Goal: Information Seeking & Learning: Learn about a topic

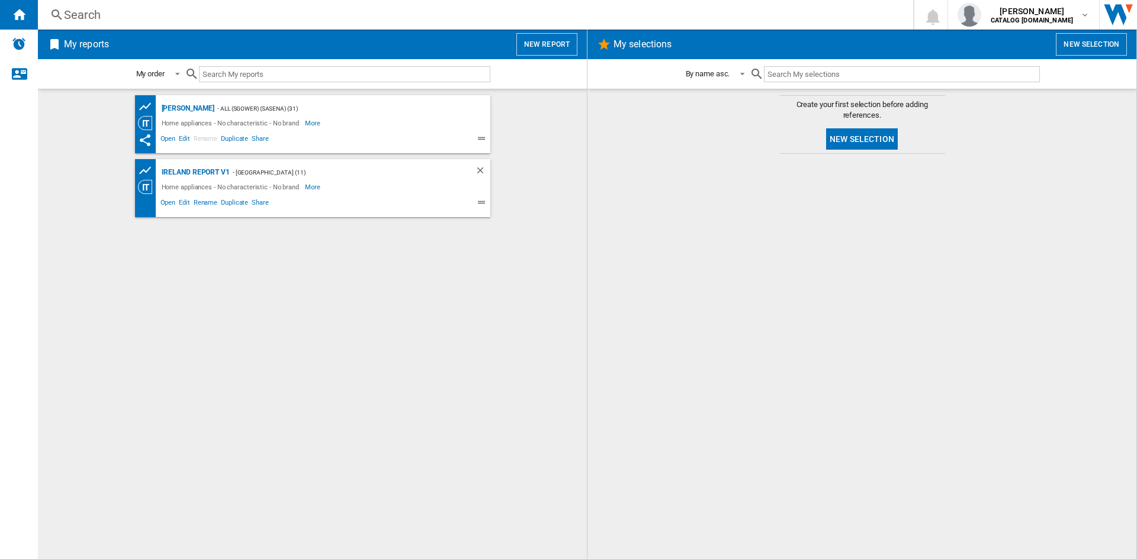
click at [85, 15] on div "Search" at bounding box center [473, 15] width 818 height 17
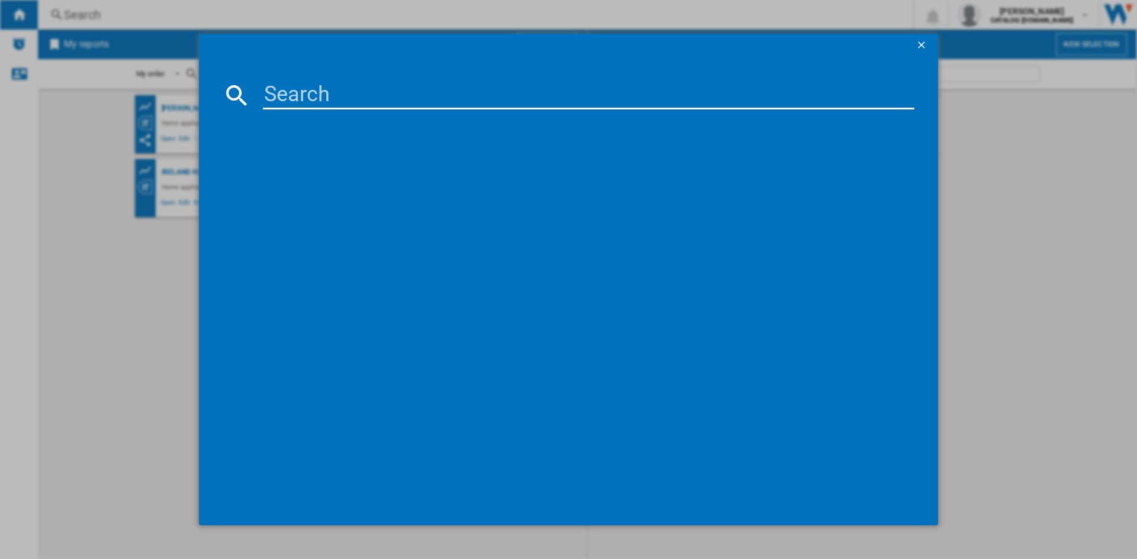
click at [284, 95] on input at bounding box center [588, 95] width 651 height 28
click at [330, 92] on input "kdvc56a3" at bounding box center [588, 95] width 651 height 28
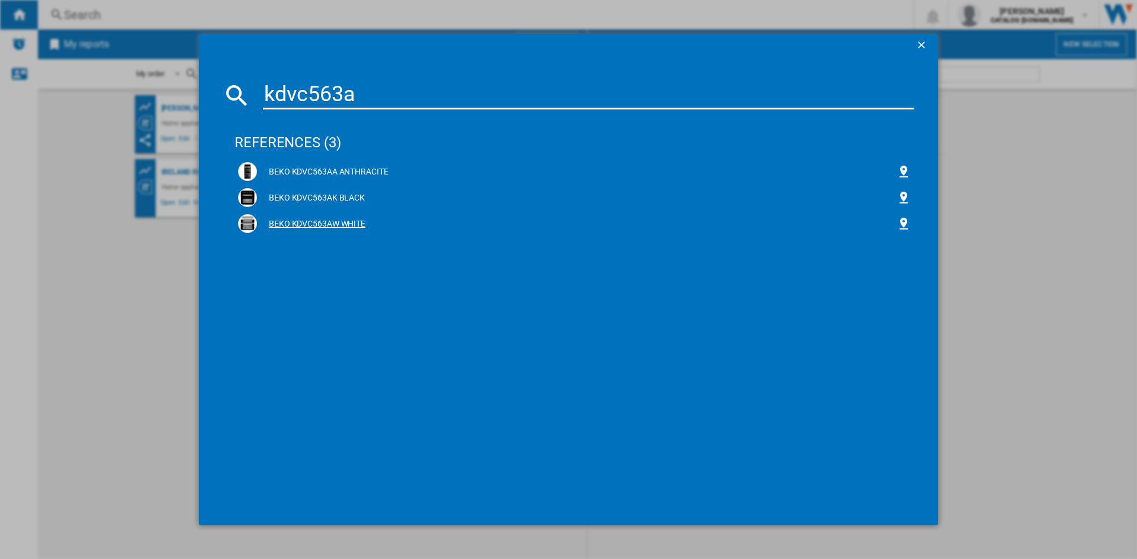
type input "kdvc563a"
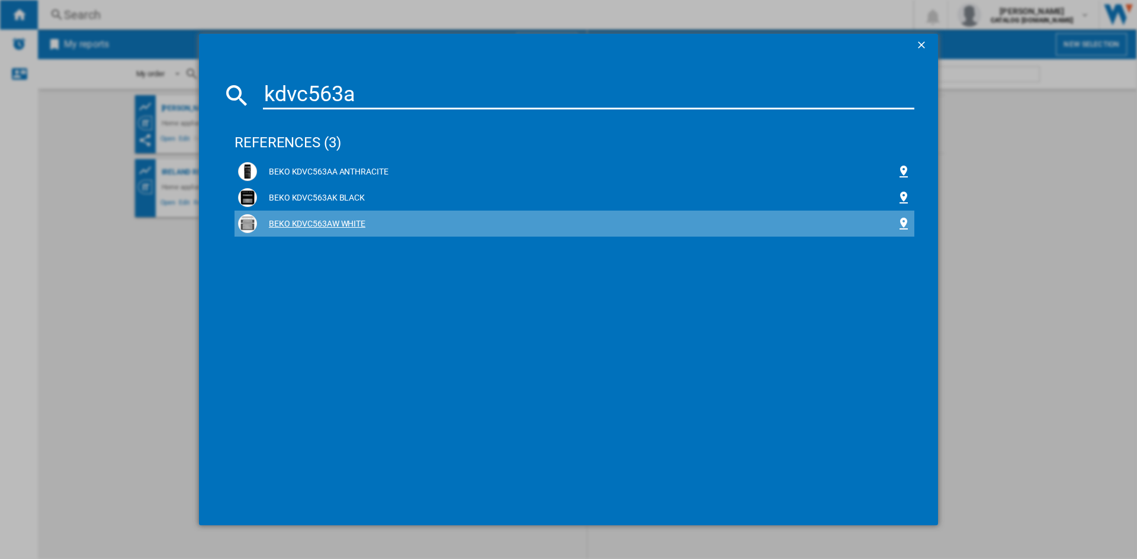
click at [314, 226] on div "BEKO KDVC563AW WHITE" at bounding box center [576, 224] width 639 height 12
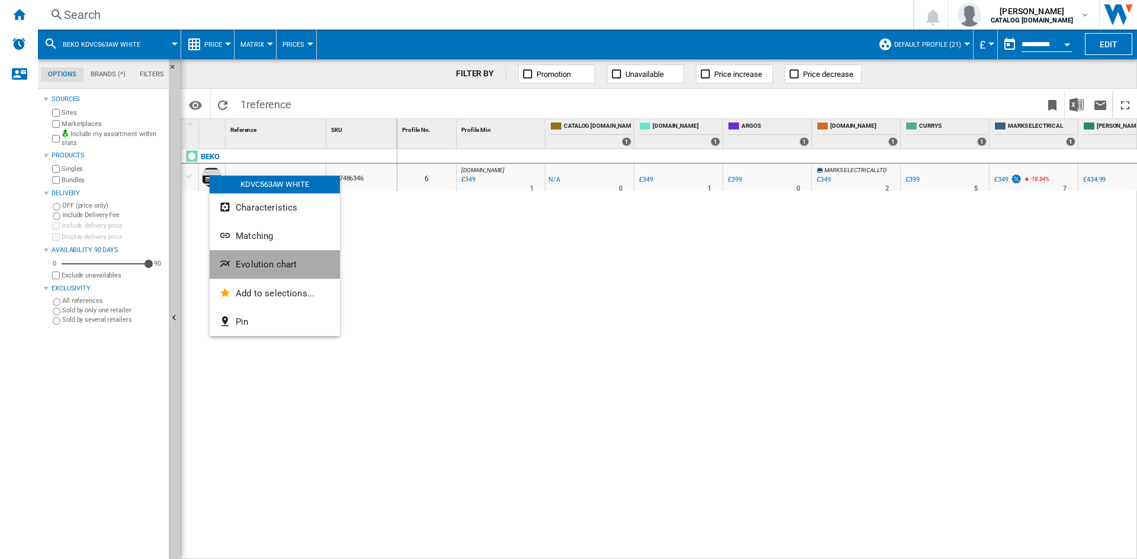
click at [274, 262] on span "Evolution chart" at bounding box center [266, 264] width 61 height 11
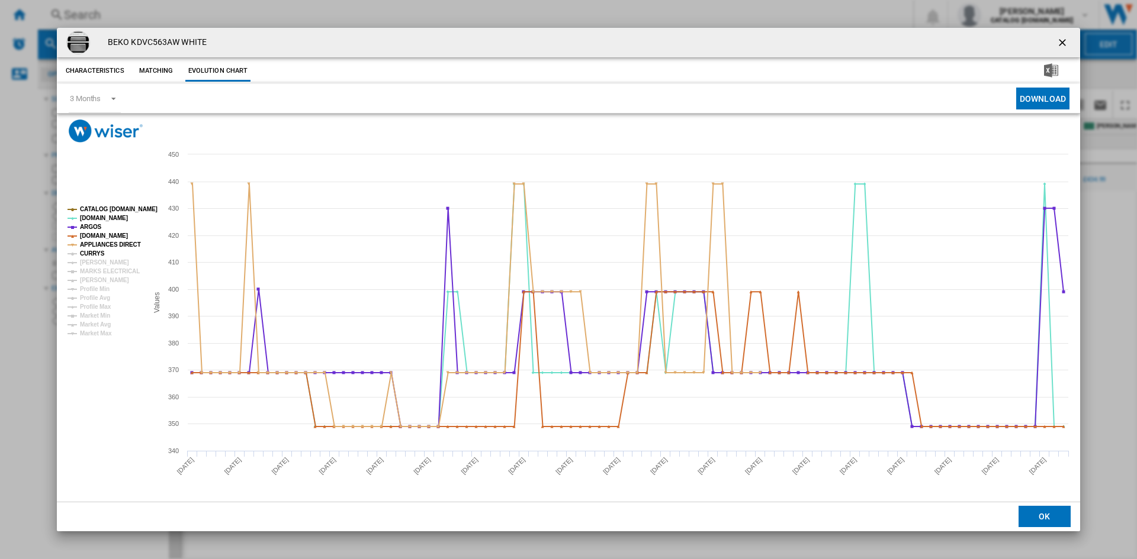
click at [88, 256] on tspan "CURRYS" at bounding box center [92, 253] width 25 height 7
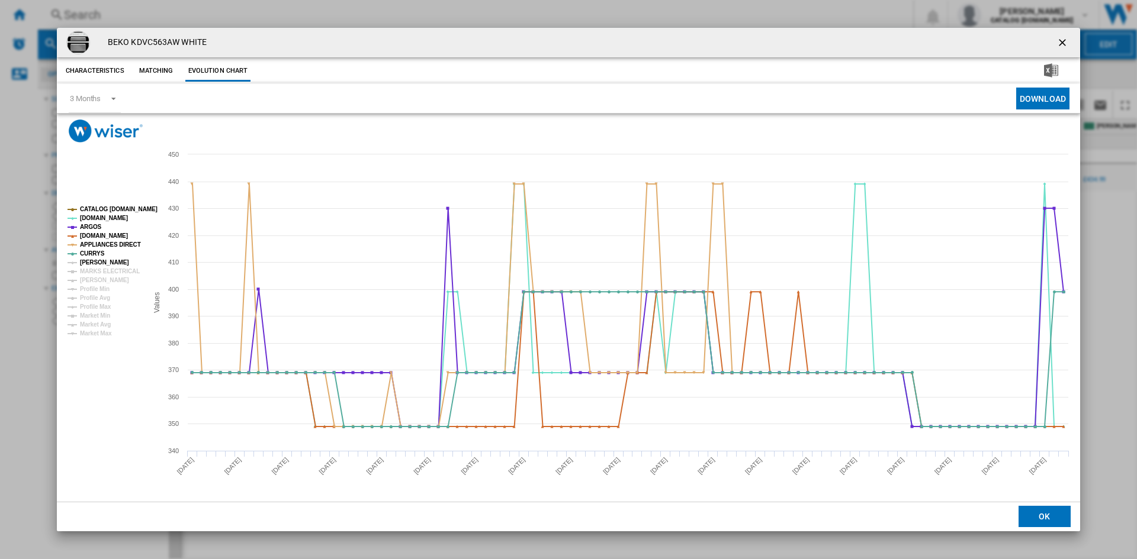
click at [96, 260] on tspan "[PERSON_NAME]" at bounding box center [104, 262] width 49 height 7
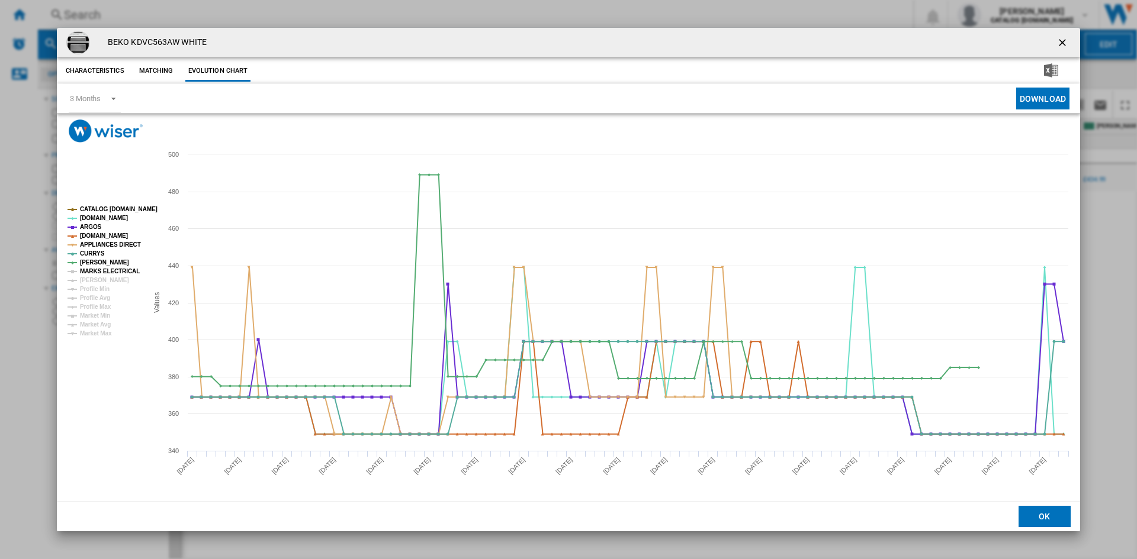
click at [101, 272] on tspan "MARKS ELECTRICAL" at bounding box center [110, 271] width 60 height 7
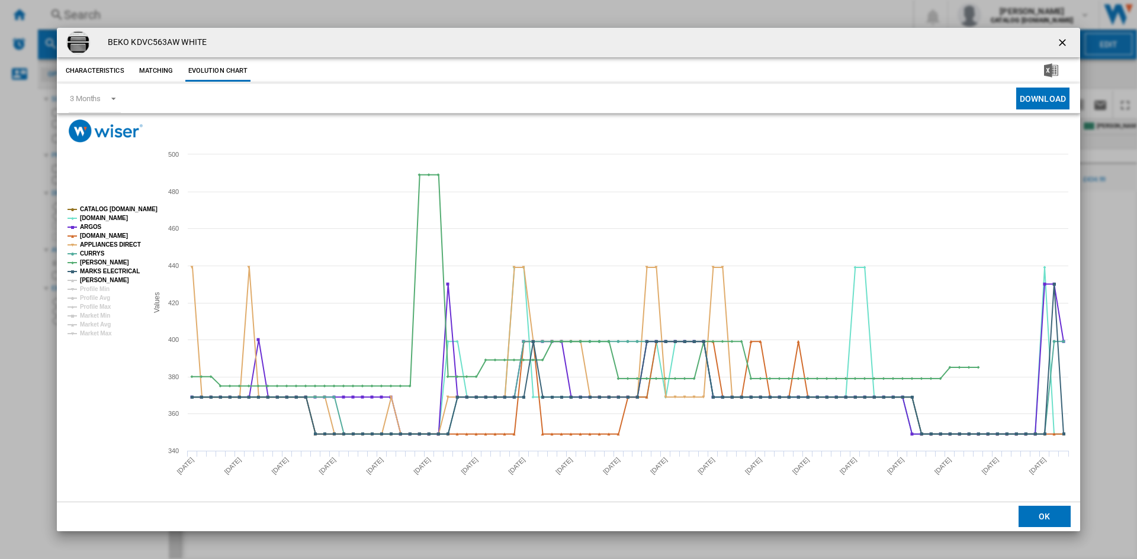
click at [102, 282] on tspan "[PERSON_NAME]" at bounding box center [104, 280] width 49 height 7
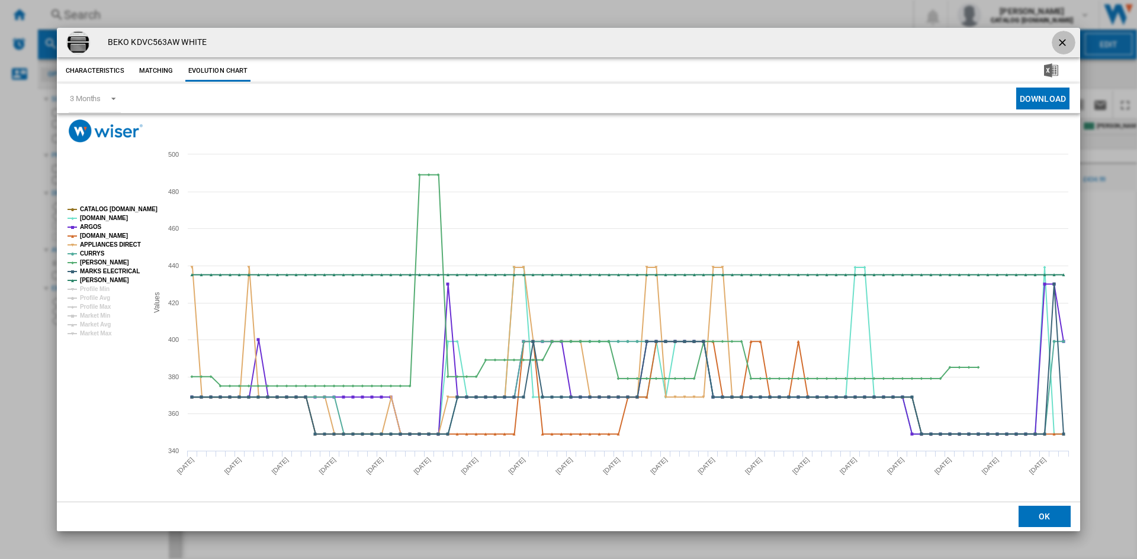
click at [1064, 41] on ng-md-icon "getI18NText('BUTTONS.CLOSE_DIALOG')" at bounding box center [1063, 44] width 14 height 14
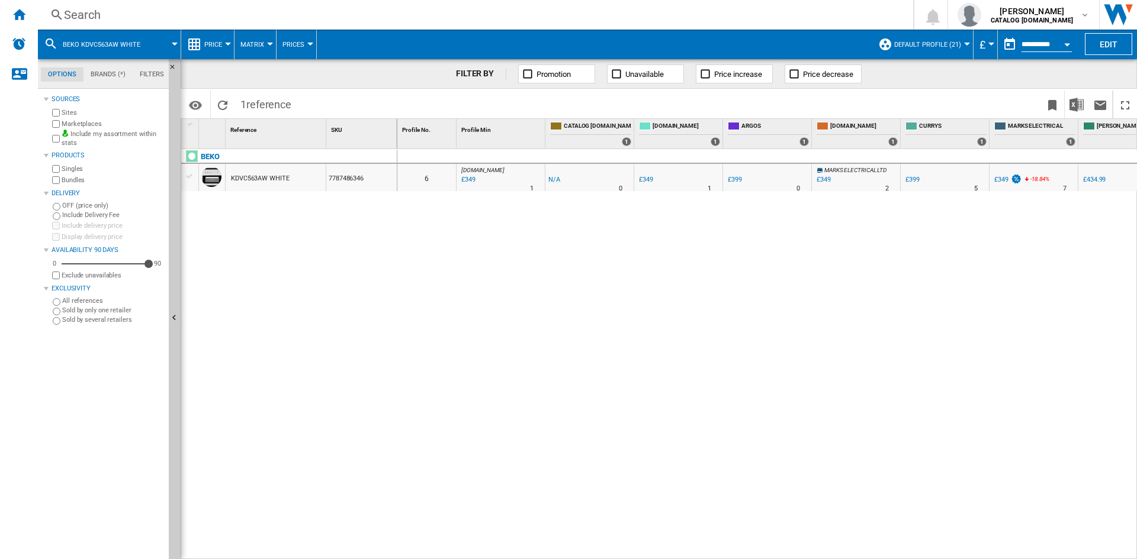
click at [88, 19] on div "Search" at bounding box center [473, 15] width 818 height 17
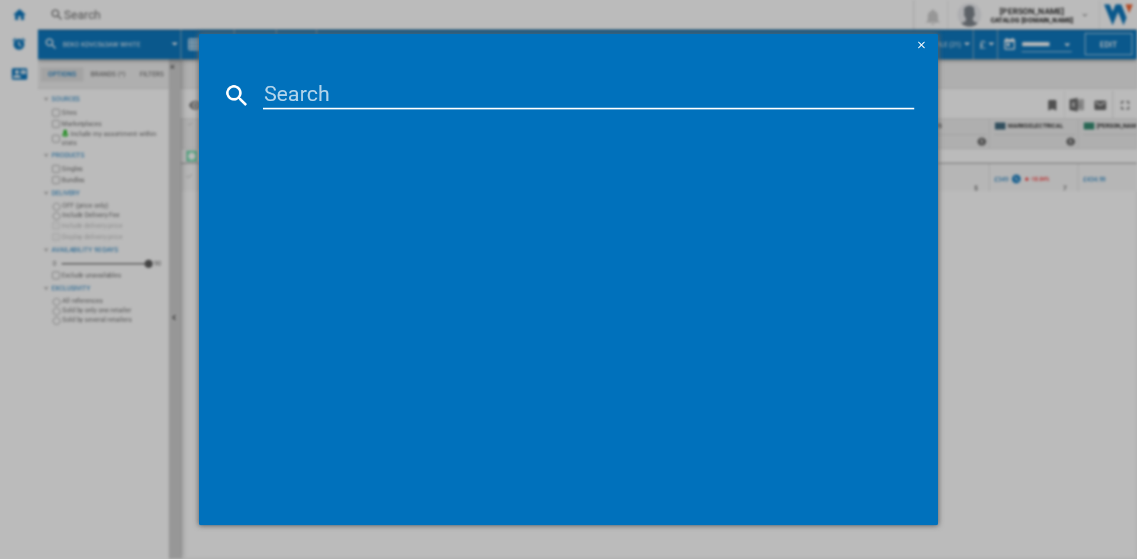
click at [301, 91] on input at bounding box center [588, 95] width 651 height 28
type input "DIN15X20"
click at [310, 169] on div "BEKO DIN15X20 WHITE" at bounding box center [576, 172] width 639 height 12
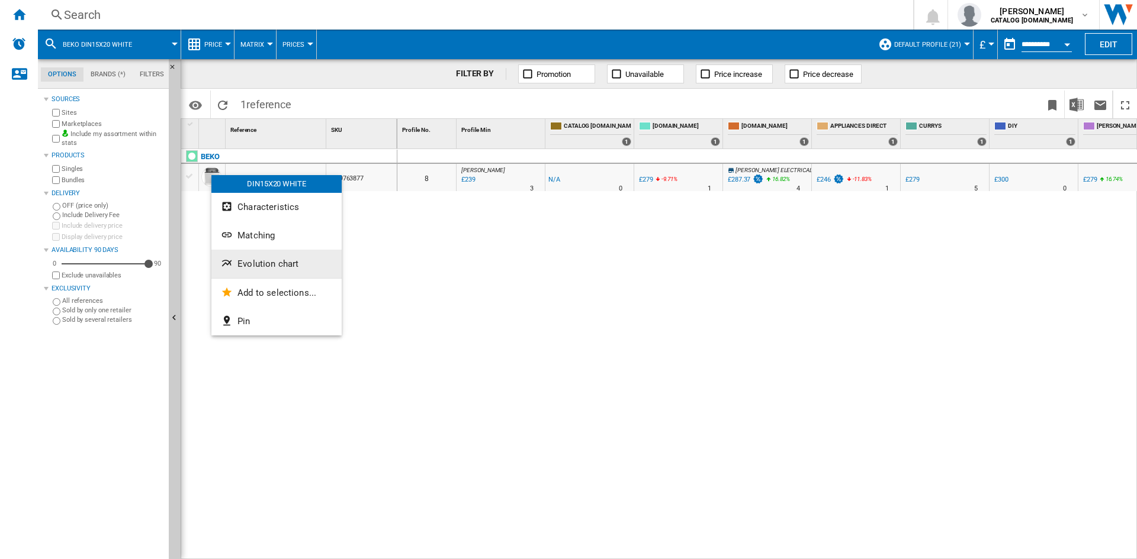
click at [270, 266] on span "Evolution chart" at bounding box center [267, 264] width 61 height 11
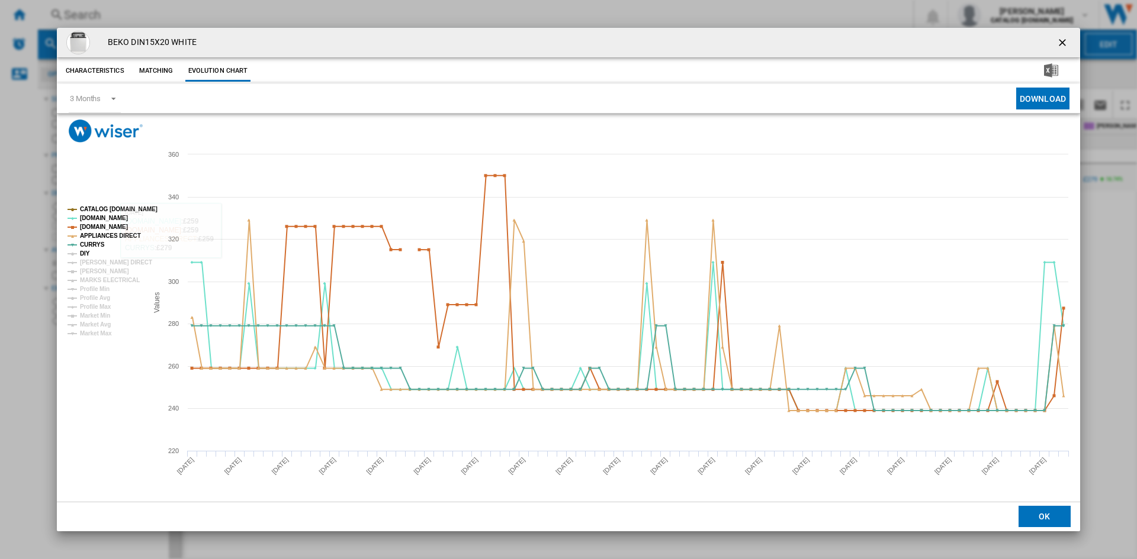
click at [83, 256] on tspan "DIY" at bounding box center [85, 253] width 10 height 7
click at [107, 262] on tspan "[PERSON_NAME] DIRECT" at bounding box center [116, 262] width 72 height 7
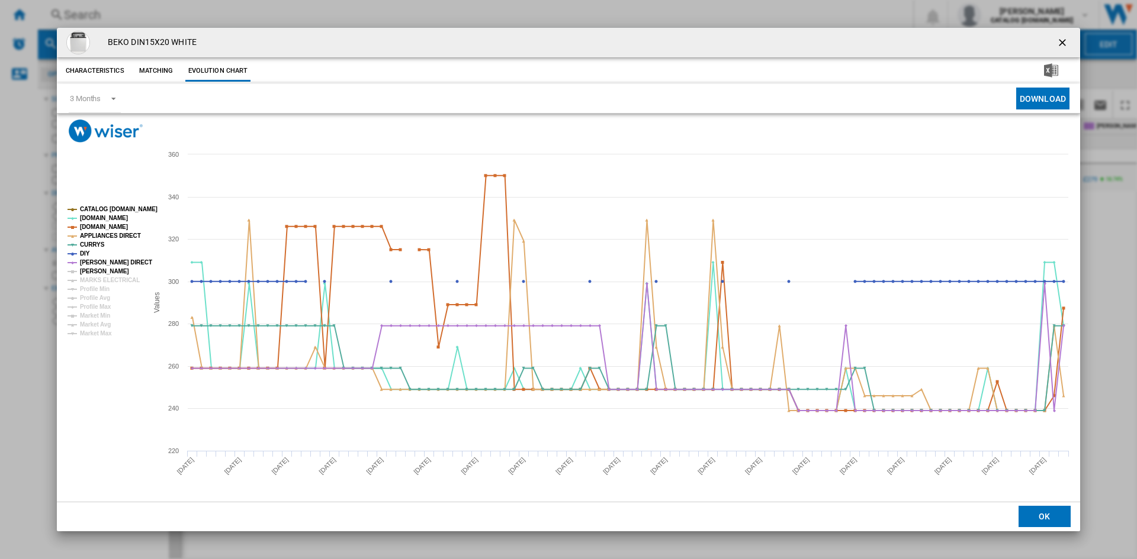
click at [99, 271] on tspan "[PERSON_NAME]" at bounding box center [104, 271] width 49 height 7
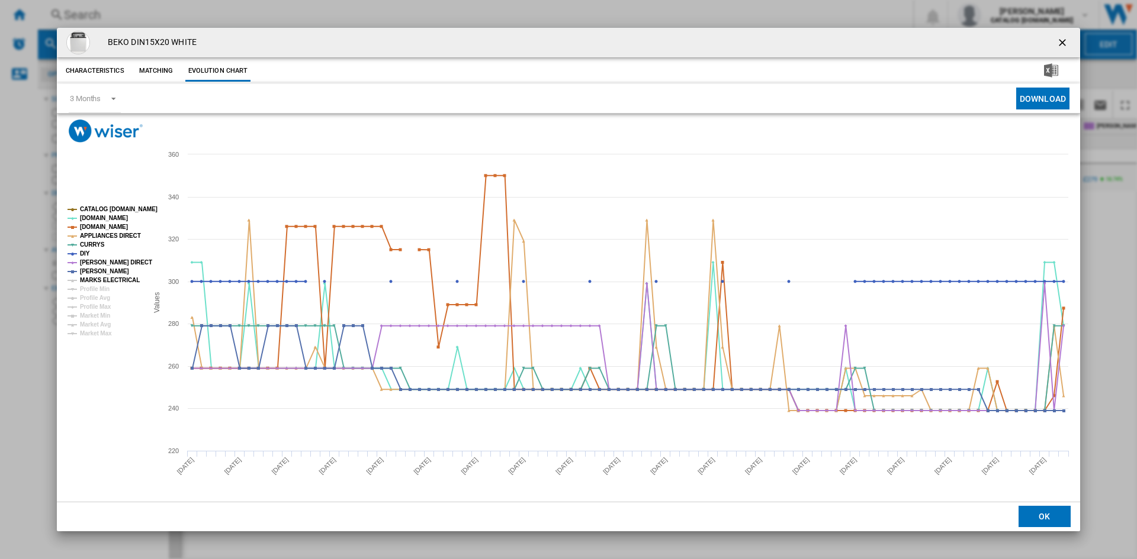
click at [101, 279] on tspan "MARKS ELECTRICAL" at bounding box center [110, 280] width 60 height 7
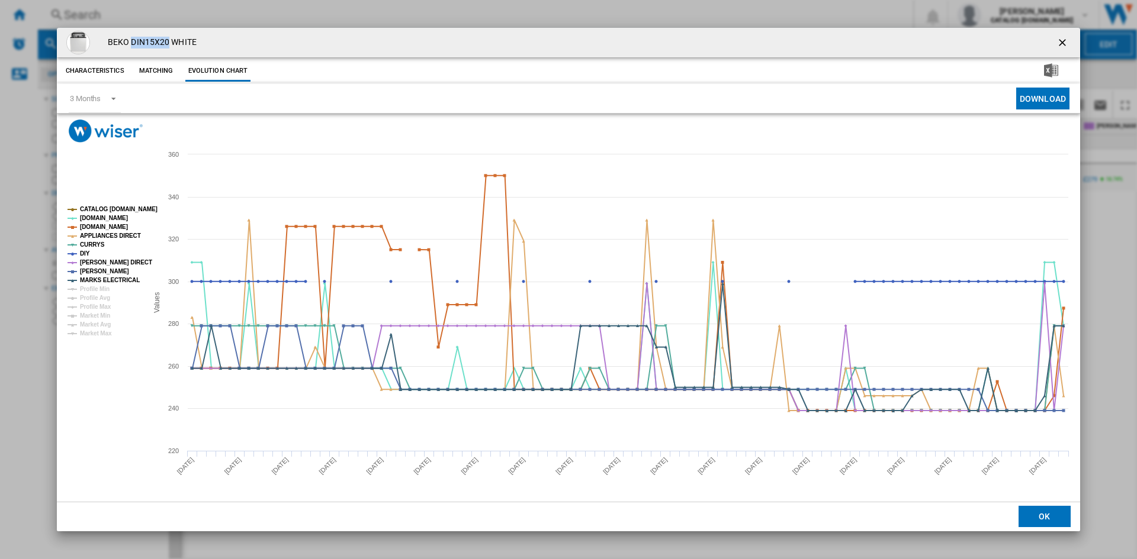
drag, startPoint x: 168, startPoint y: 41, endPoint x: 131, endPoint y: 41, distance: 36.7
click at [131, 41] on h4 "BEKO DIN15X20 WHITE" at bounding box center [149, 43] width 95 height 12
copy h4 "DIN15X20"
click at [1061, 40] on ng-md-icon "getI18NText('BUTTONS.CLOSE_DIALOG')" at bounding box center [1063, 44] width 14 height 14
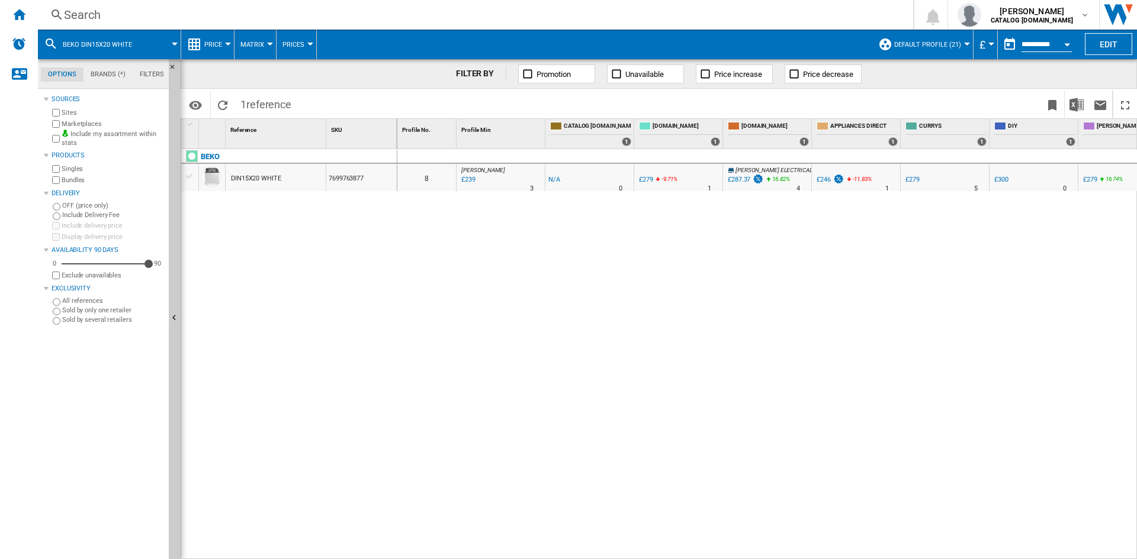
click at [82, 16] on div "Search" at bounding box center [473, 15] width 818 height 17
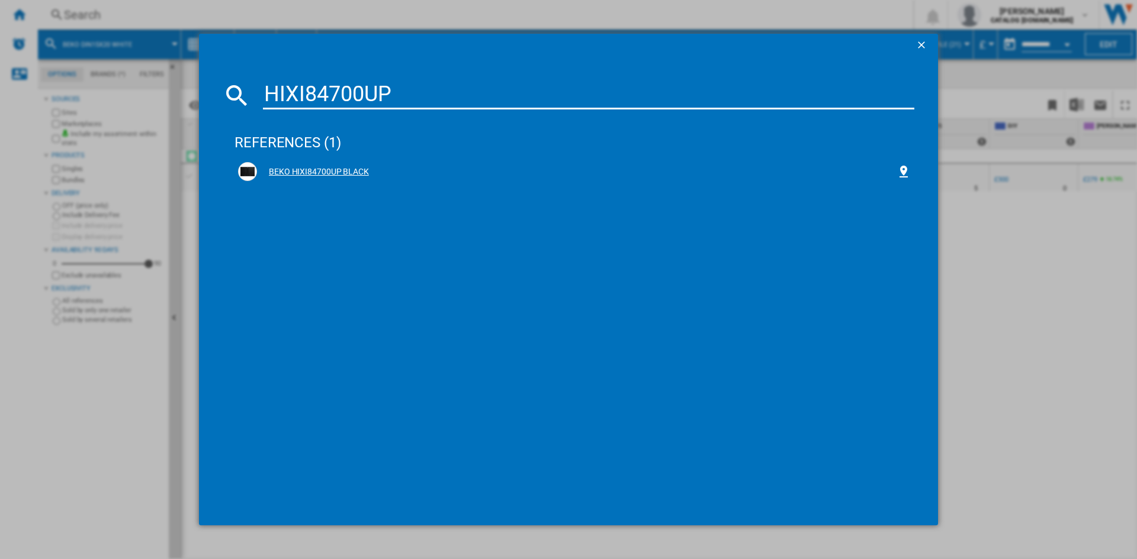
type input "HIXI84700UP"
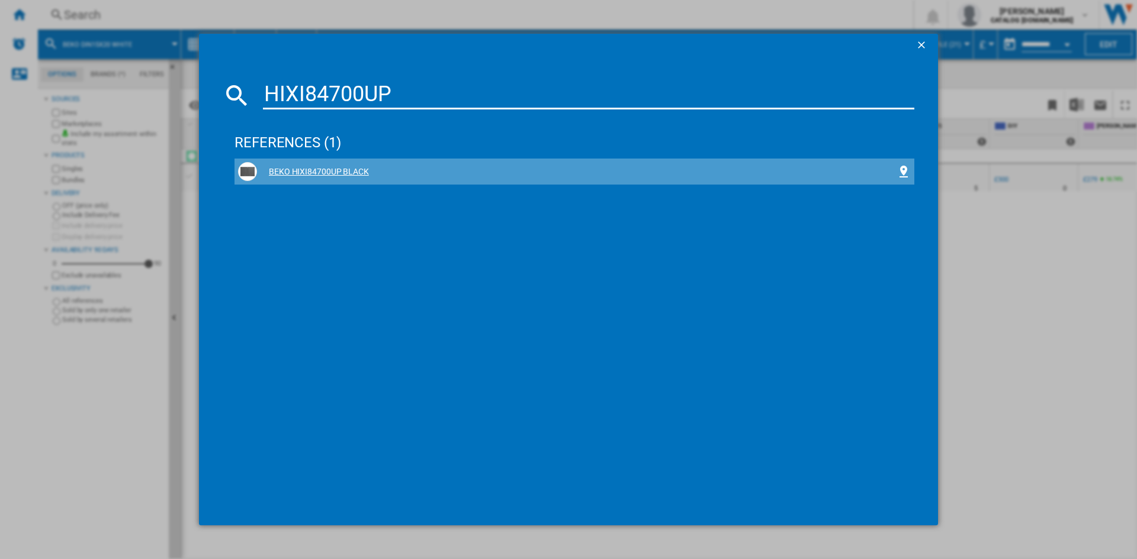
click at [316, 168] on div "BEKO HIXI84700UP BLACK" at bounding box center [576, 172] width 639 height 12
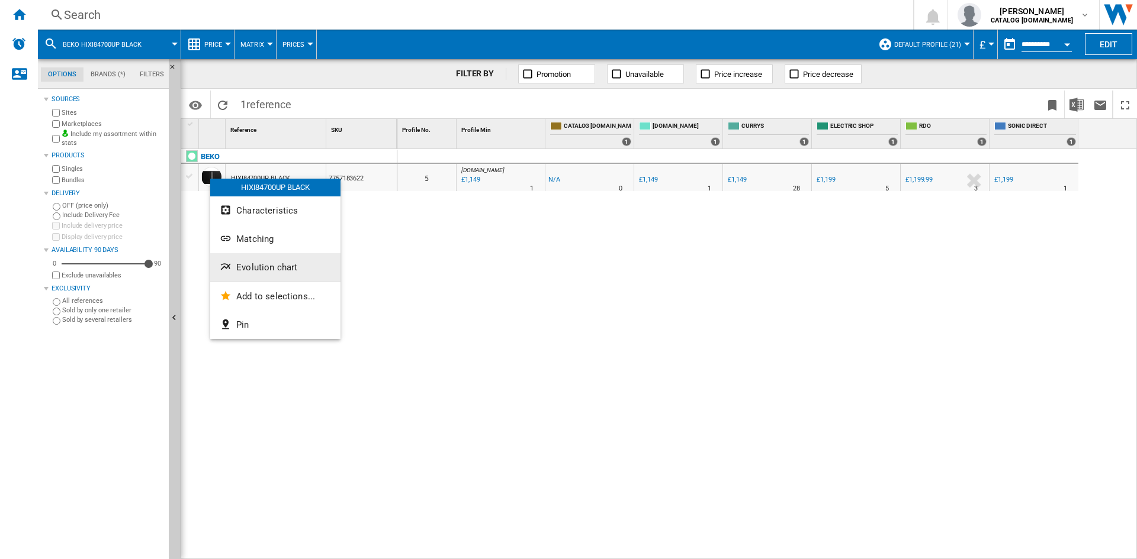
click at [278, 276] on button "Evolution chart" at bounding box center [275, 267] width 130 height 28
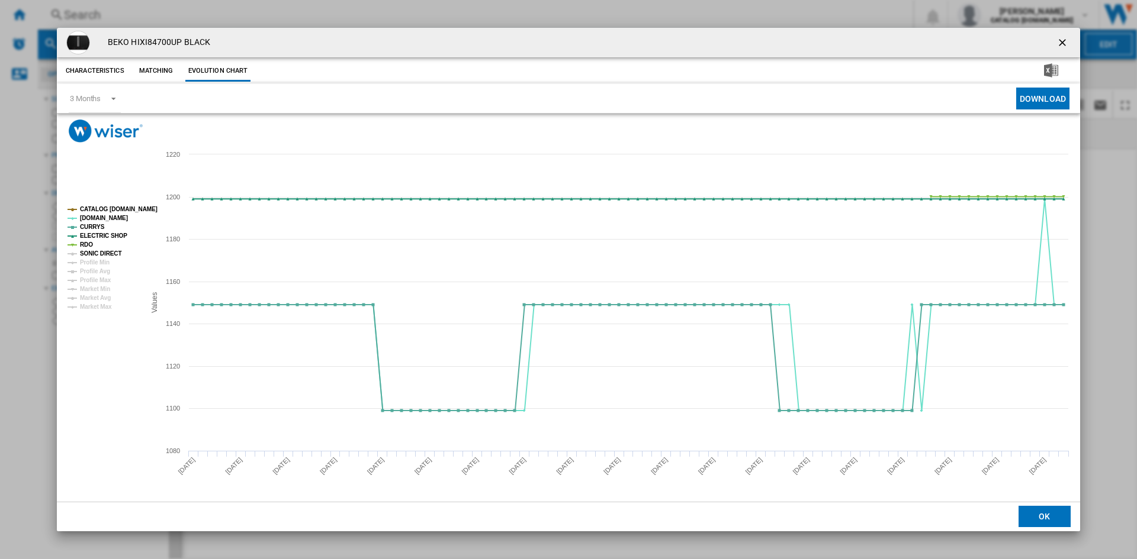
click at [103, 252] on tspan "SONIC DIRECT" at bounding box center [100, 253] width 41 height 7
